Goal: Navigation & Orientation: Find specific page/section

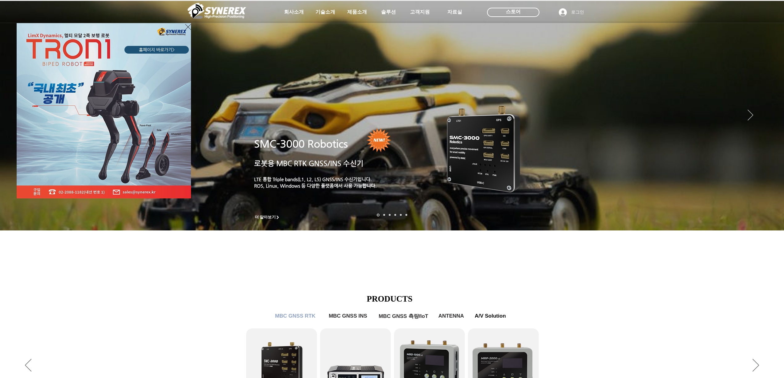
click at [208, 284] on div "LimX Dinamics" at bounding box center [392, 189] width 784 height 378
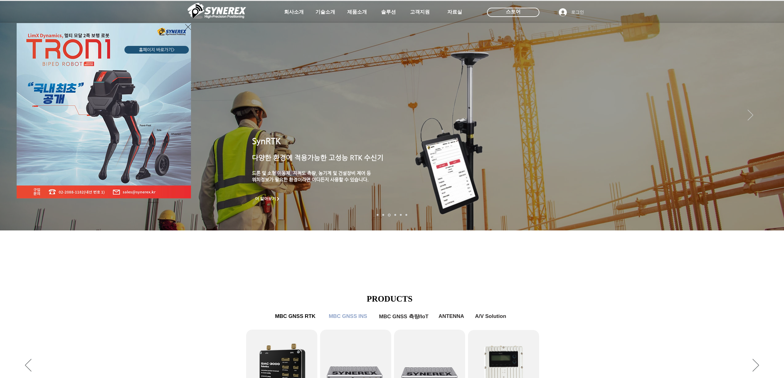
click at [358, 14] on div "LimX Dinamics" at bounding box center [392, 189] width 784 height 378
click at [358, 13] on div "LimX Dinamics" at bounding box center [392, 189] width 784 height 378
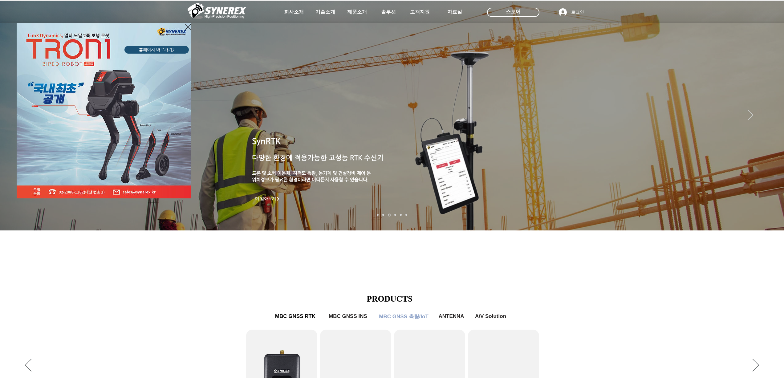
click at [771, 200] on div "LimX Dinamics" at bounding box center [392, 189] width 784 height 378
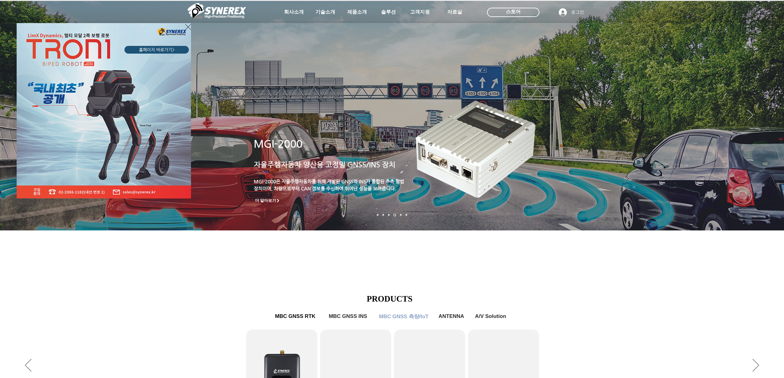
click at [544, 295] on div "LimX Dinamics" at bounding box center [392, 189] width 784 height 378
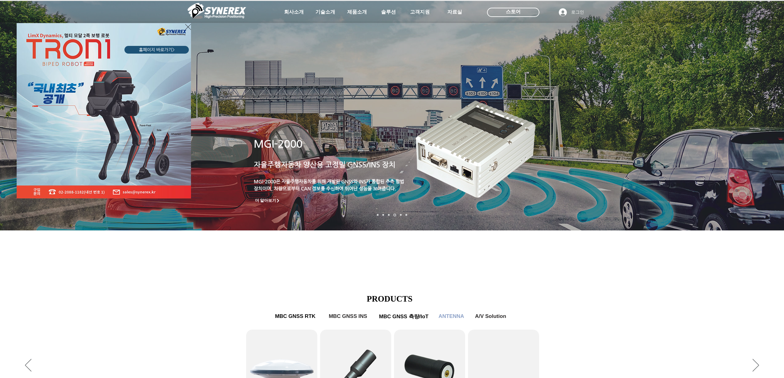
click at [188, 27] on icon "사이트로 돌아가기" at bounding box center [188, 27] width 6 height 8
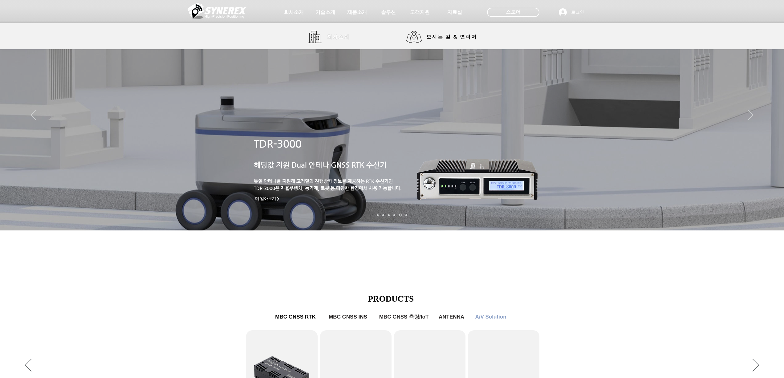
click at [337, 40] on span "회사소개" at bounding box center [338, 37] width 23 height 6
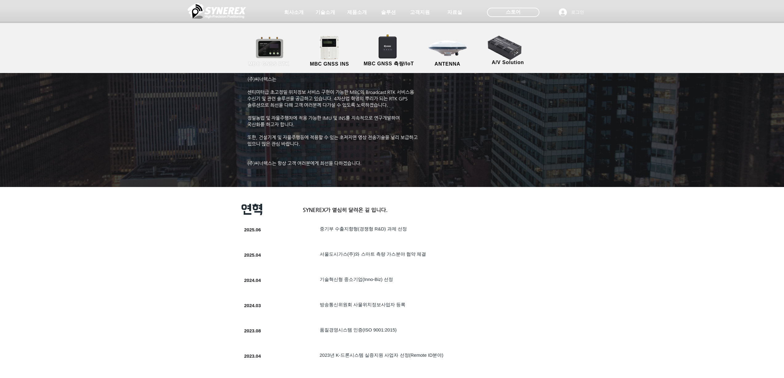
click at [277, 51] on link "MBC GNSS RTK" at bounding box center [268, 51] width 55 height 32
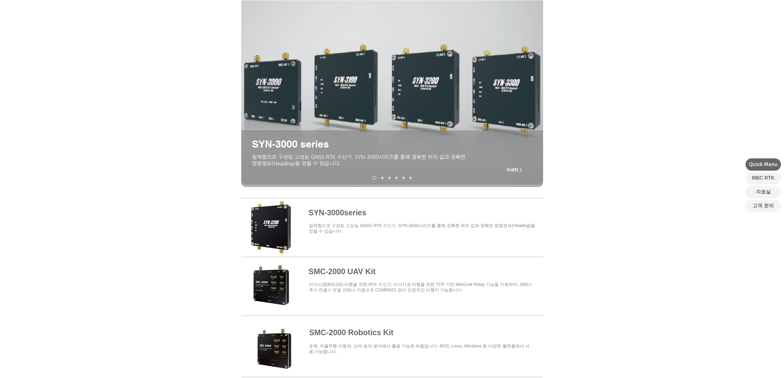
scroll to position [62, 0]
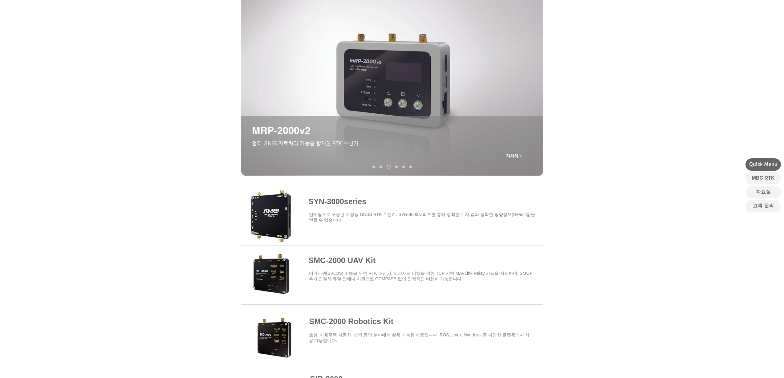
click at [397, 167] on link "MRD-1000v2" at bounding box center [396, 166] width 2 height 2
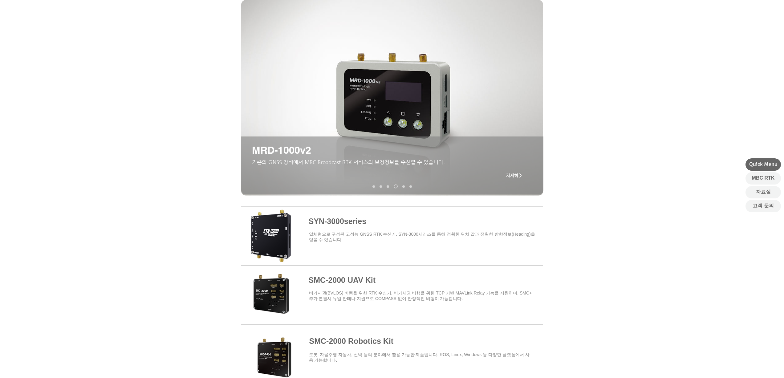
click at [403, 187] on link "TDR-3000" at bounding box center [403, 186] width 2 height 2
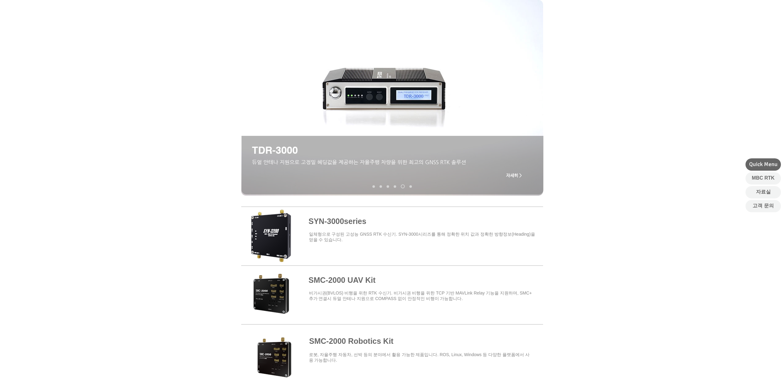
click at [412, 187] on link "MDU-2000 UAV Kit" at bounding box center [411, 186] width 2 height 2
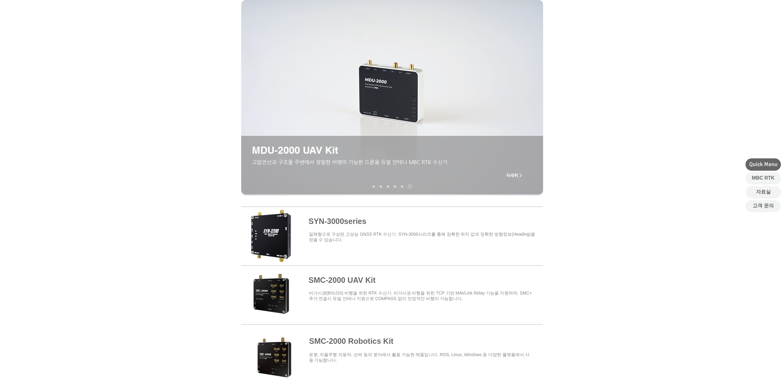
click at [517, 175] on span "자세히 >" at bounding box center [514, 175] width 16 height 5
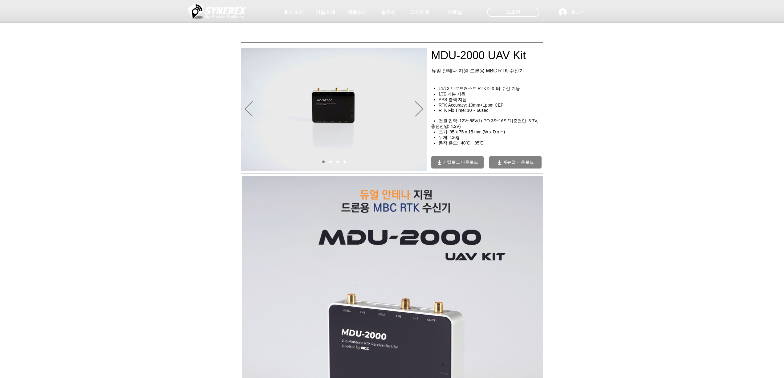
click at [456, 161] on span "카탈로그 다운로드" at bounding box center [461, 163] width 36 height 6
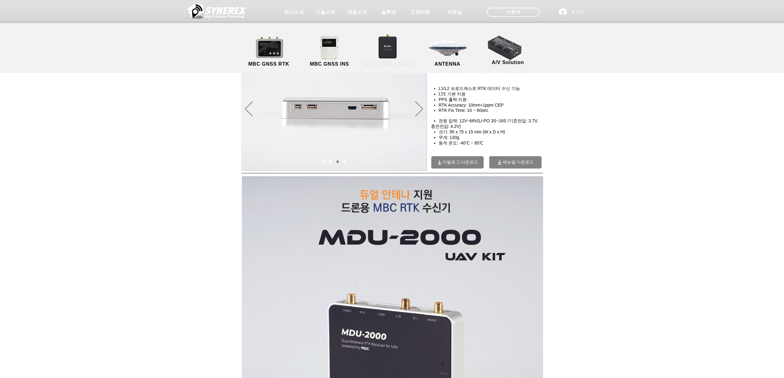
click at [387, 47] on link "MBC GNSS 측량/IoT" at bounding box center [389, 51] width 60 height 32
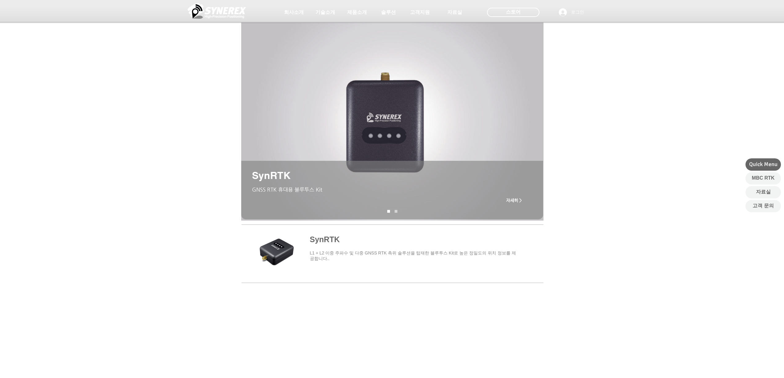
click at [397, 211] on link "SynRNK" at bounding box center [396, 211] width 3 height 3
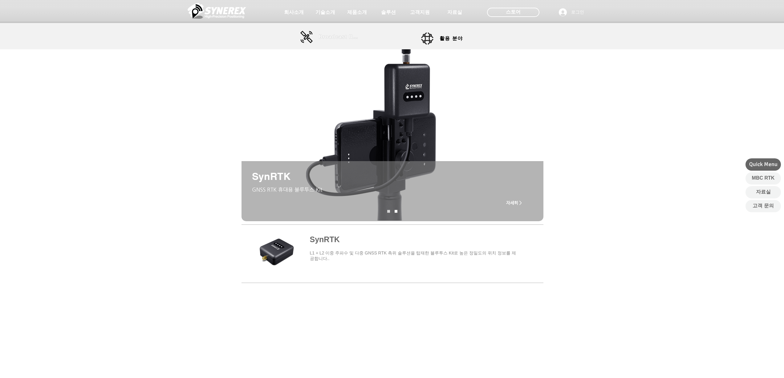
click at [316, 38] on link "Broadcast RTK" at bounding box center [330, 37] width 60 height 12
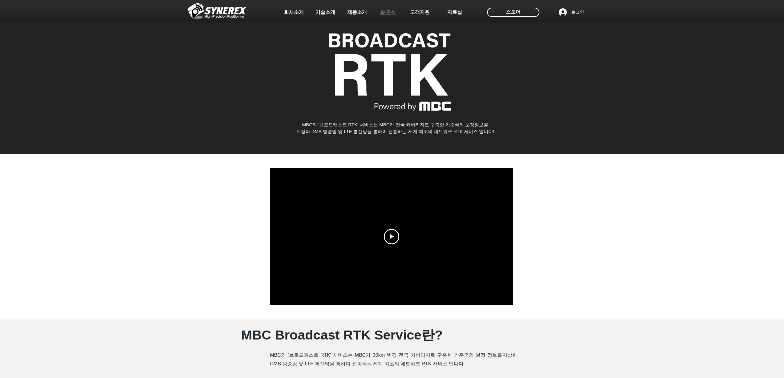
click at [386, 12] on span "솔루션" at bounding box center [388, 12] width 16 height 6
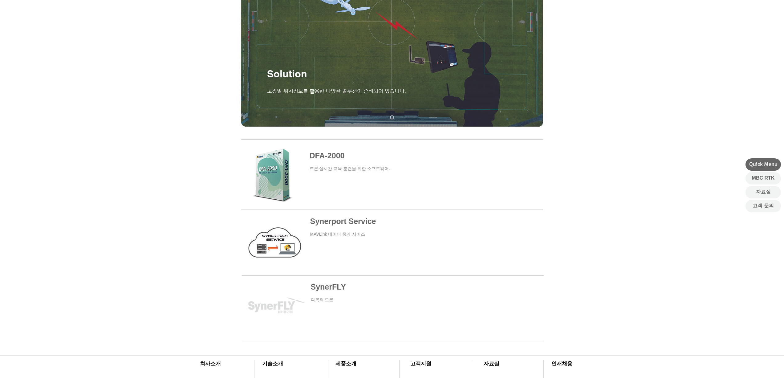
scroll to position [154, 0]
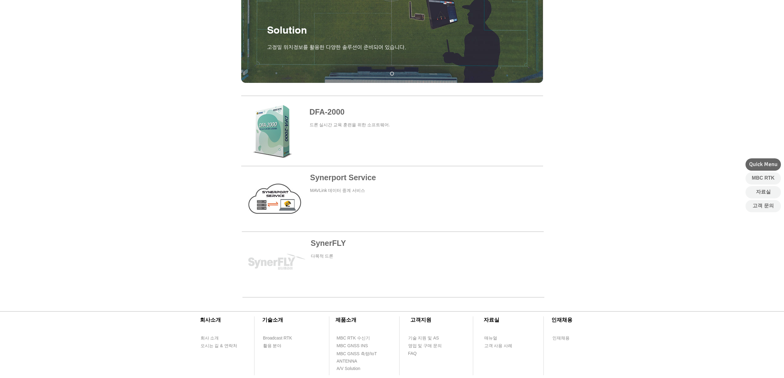
click at [332, 179] on span at bounding box center [392, 196] width 302 height 58
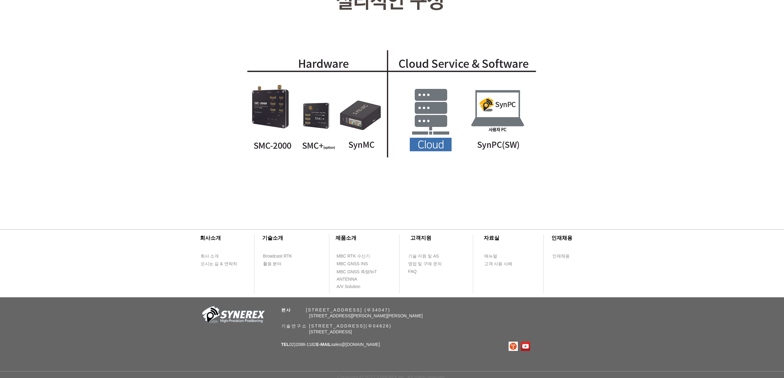
scroll to position [1677, 0]
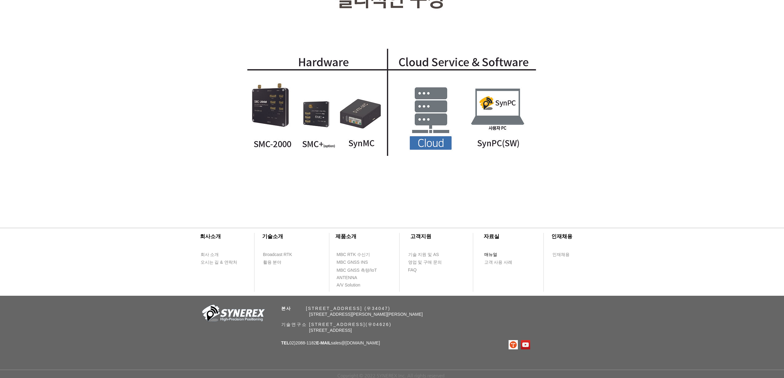
click at [498, 253] on span "매뉴얼" at bounding box center [501, 254] width 35 height 7
